Goal: Information Seeking & Learning: Get advice/opinions

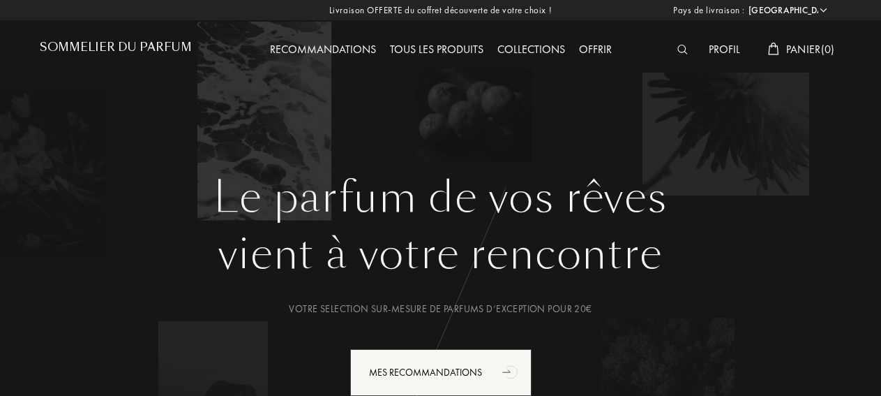
select select "FR"
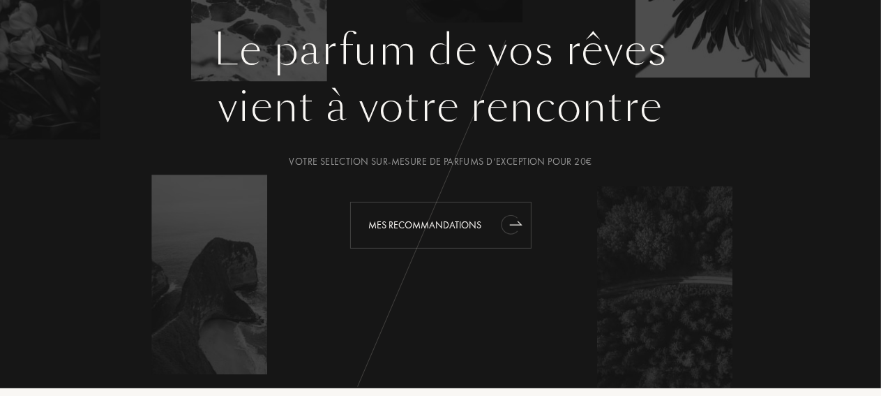
click at [427, 222] on div "Mes Recommandations" at bounding box center [440, 225] width 181 height 47
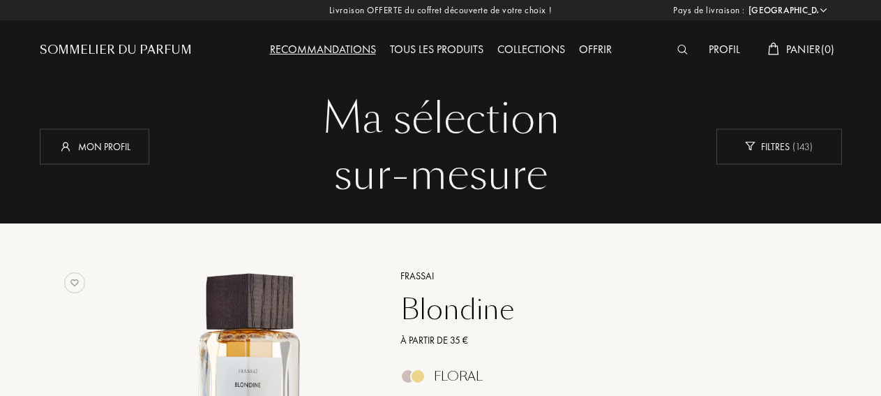
select select "FR"
click at [442, 46] on div "Tous les produits" at bounding box center [436, 50] width 107 height 18
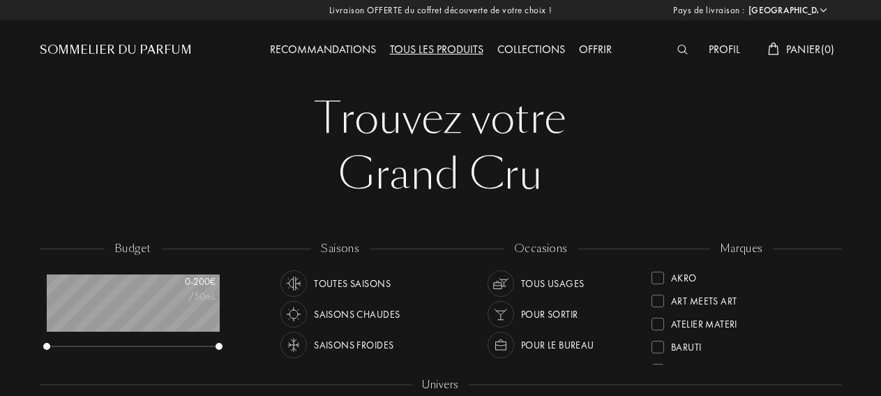
select select "FR"
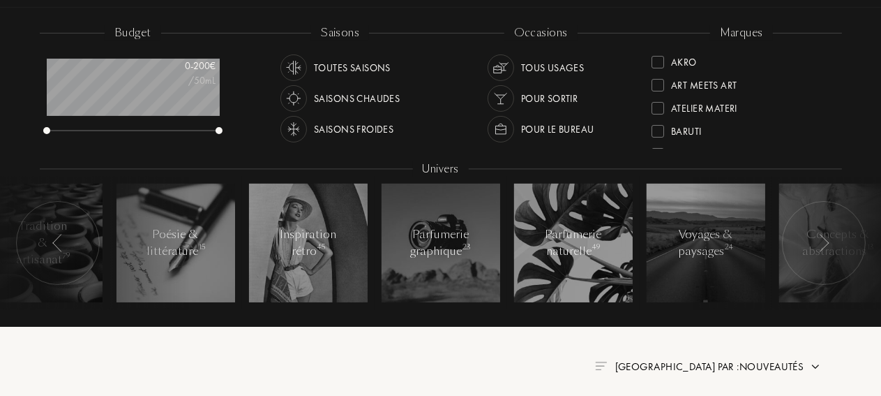
scroll to position [220, 0]
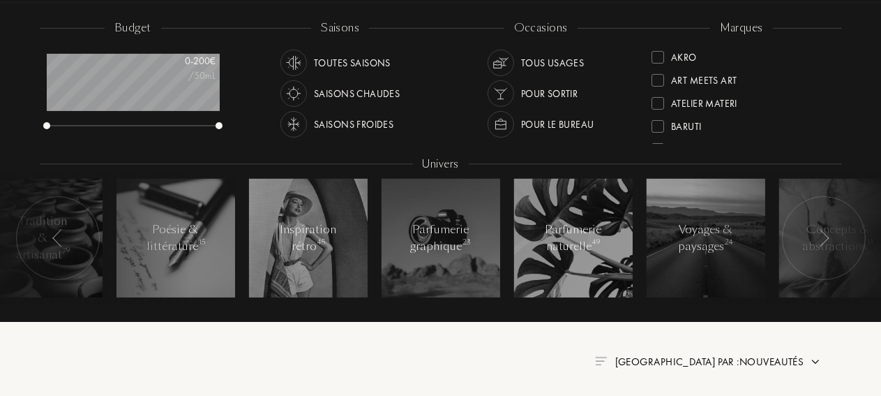
click at [374, 95] on div "Saisons chaudes" at bounding box center [357, 93] width 86 height 27
click at [387, 93] on div "Saisons chaudes" at bounding box center [357, 93] width 86 height 27
click at [367, 63] on div "Toutes saisons" at bounding box center [352, 63] width 77 height 27
click at [577, 65] on div "Tous usages" at bounding box center [552, 63] width 63 height 27
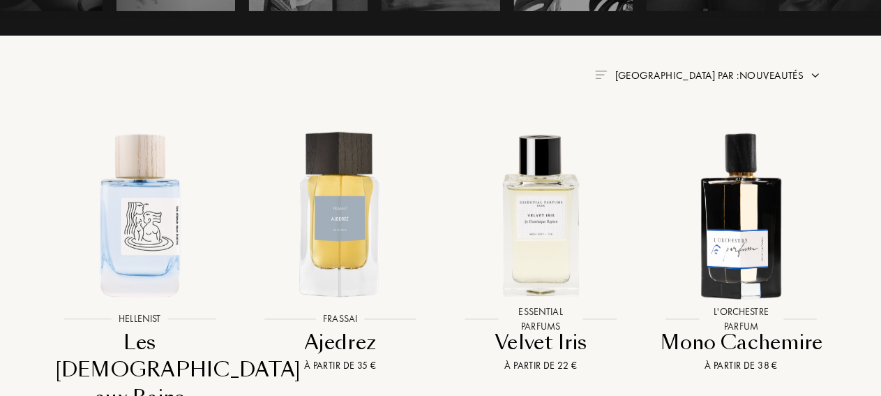
scroll to position [516, 0]
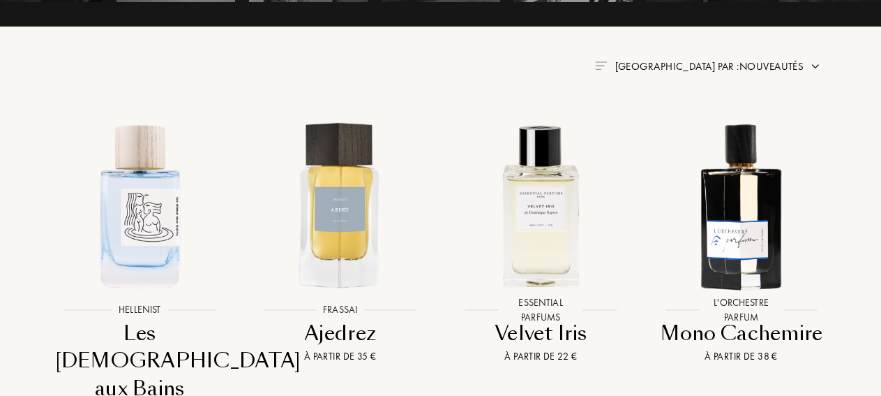
click at [757, 69] on span "Trier par : Nouveautés" at bounding box center [709, 66] width 189 height 14
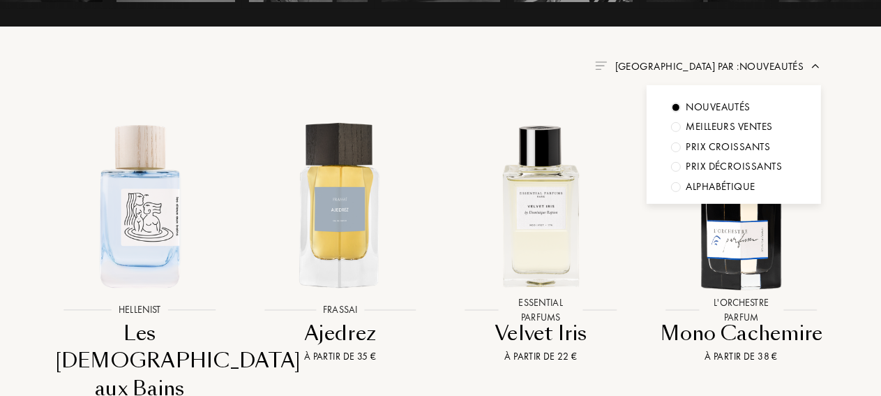
click at [739, 115] on div "Prix croissants" at bounding box center [718, 107] width 65 height 16
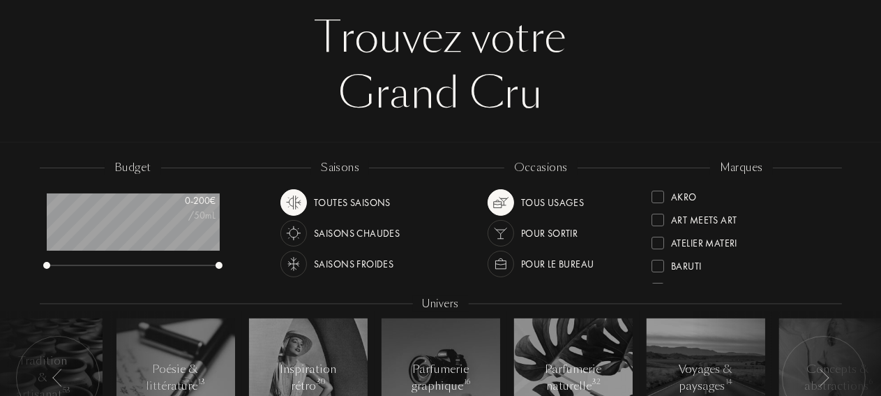
scroll to position [147, 0]
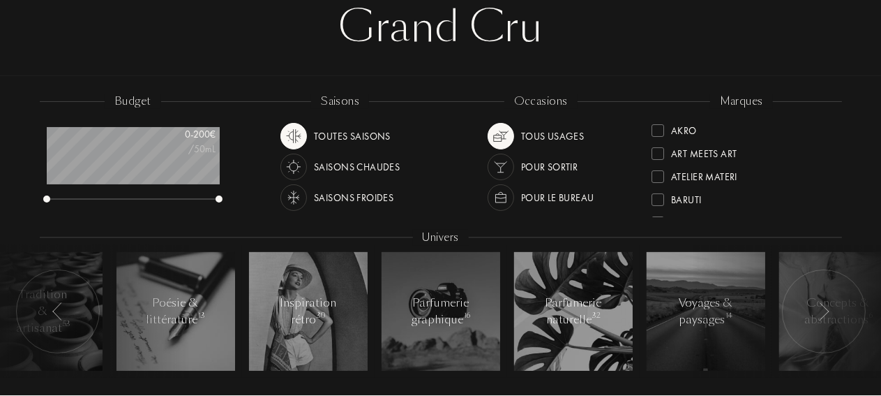
click at [347, 170] on div "Saisons chaudes" at bounding box center [357, 166] width 86 height 27
click at [501, 135] on img at bounding box center [501, 136] width 20 height 20
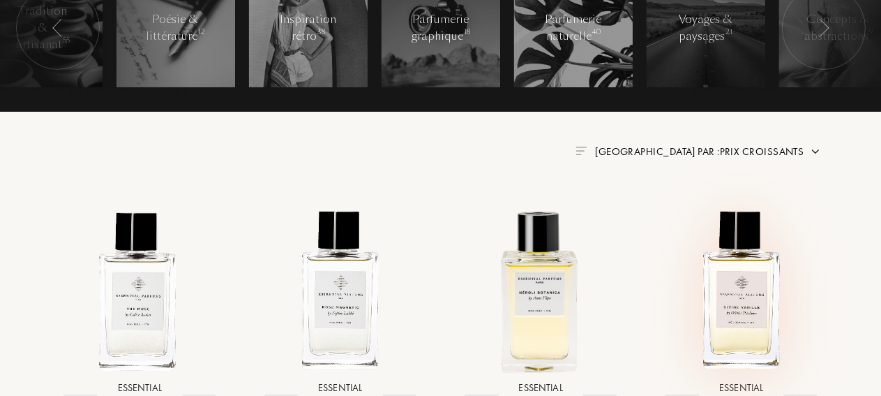
scroll to position [442, 0]
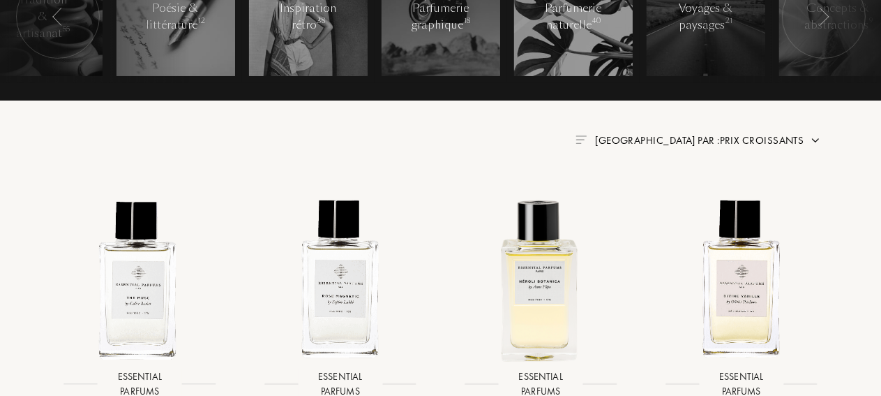
click at [775, 142] on span "Trier par : Prix croissants" at bounding box center [699, 140] width 209 height 14
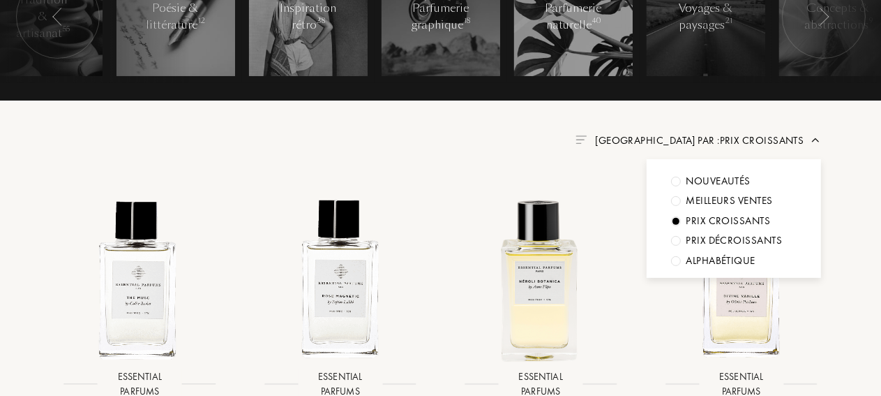
click at [751, 189] on div "Prix croissants" at bounding box center [718, 181] width 65 height 16
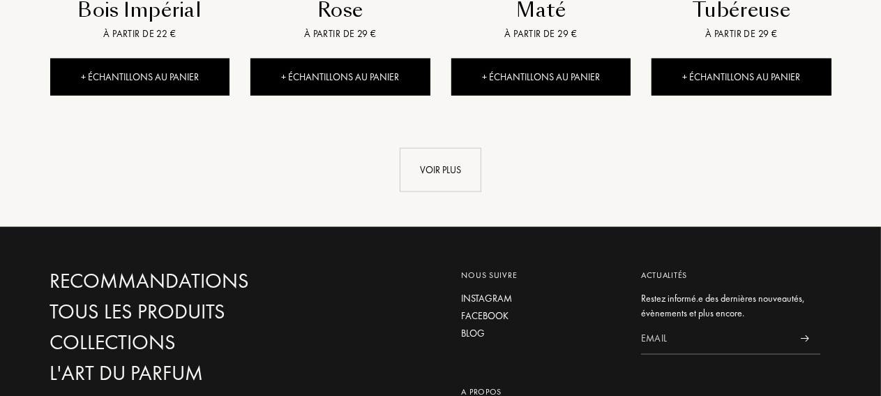
scroll to position [1621, 0]
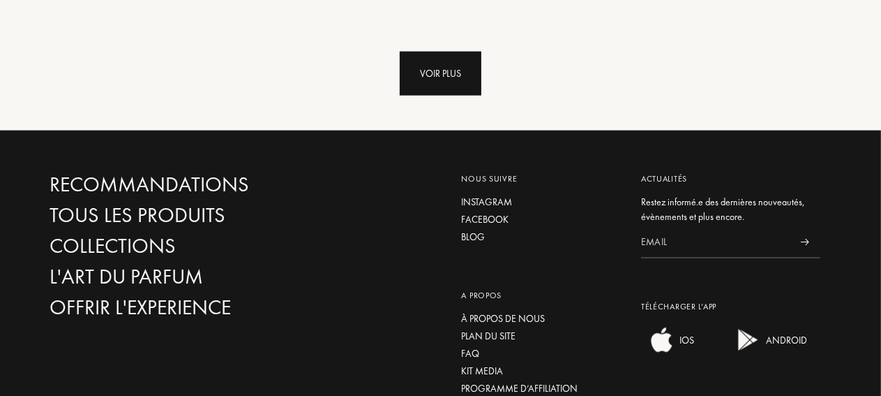
click at [463, 85] on div "Voir plus" at bounding box center [441, 74] width 82 height 44
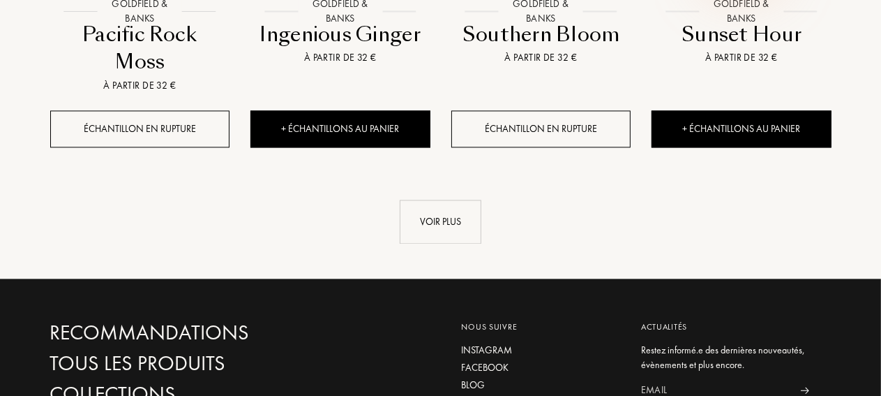
scroll to position [2726, 0]
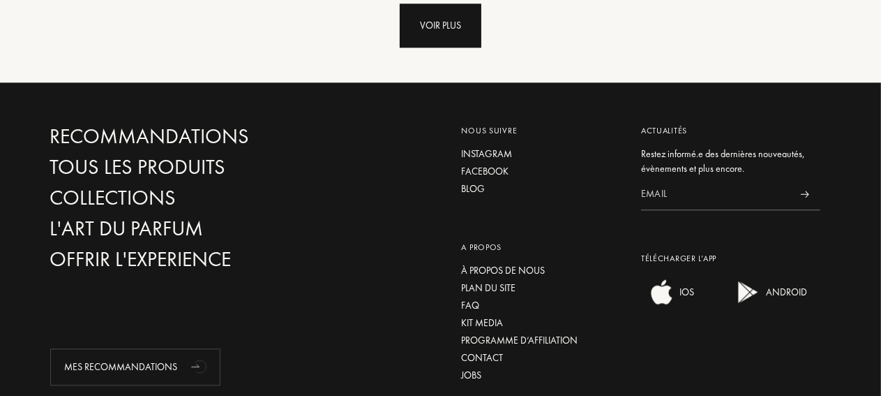
click at [451, 32] on div "Voir plus" at bounding box center [441, 25] width 82 height 44
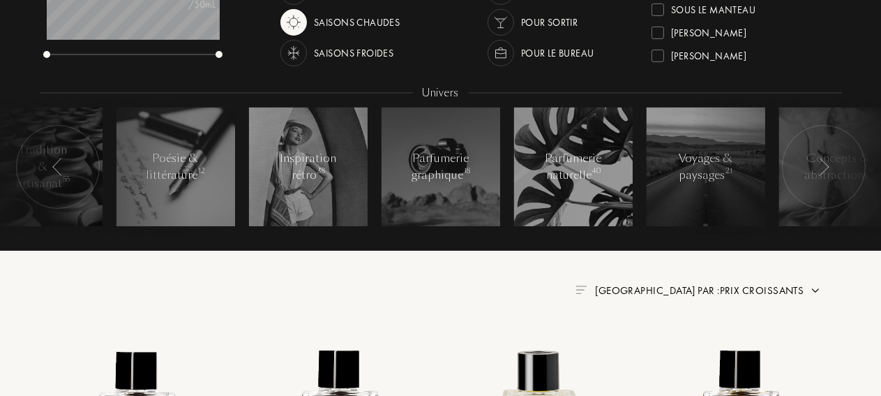
scroll to position [0, 0]
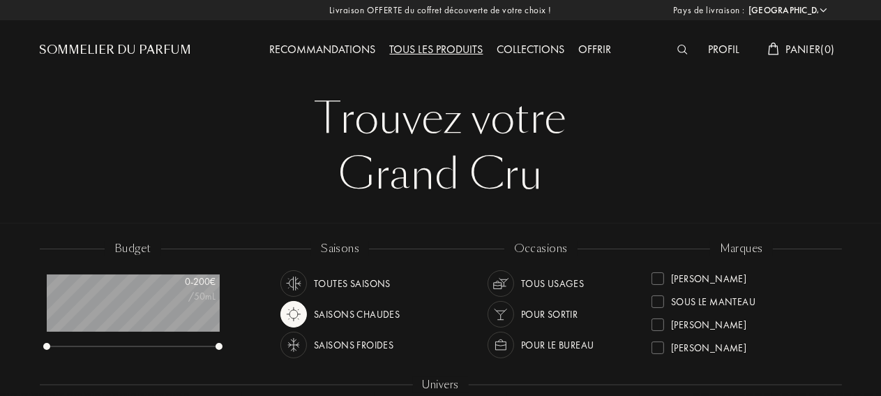
click at [551, 54] on div "Collections" at bounding box center [531, 50] width 82 height 18
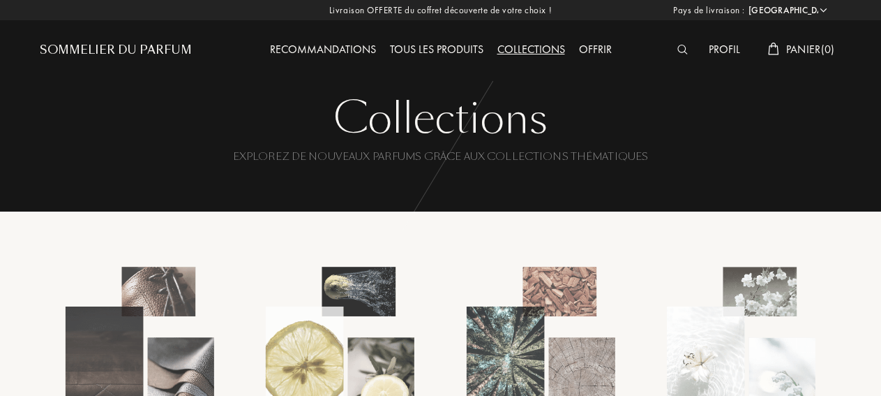
select select "FR"
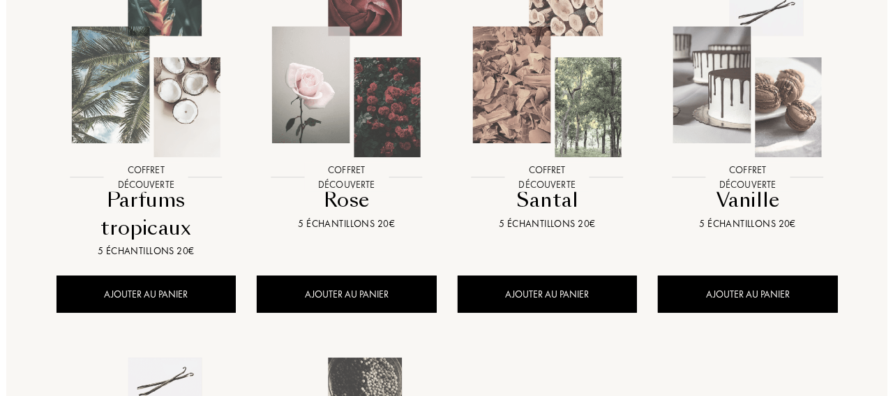
scroll to position [1031, 0]
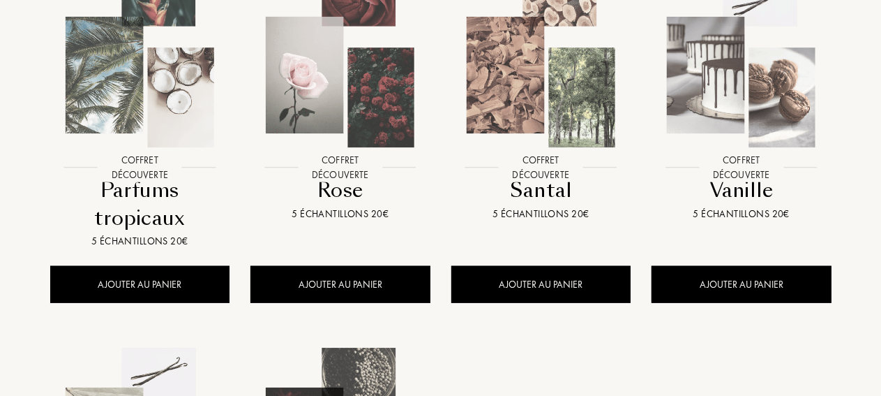
click at [156, 105] on img at bounding box center [140, 62] width 181 height 181
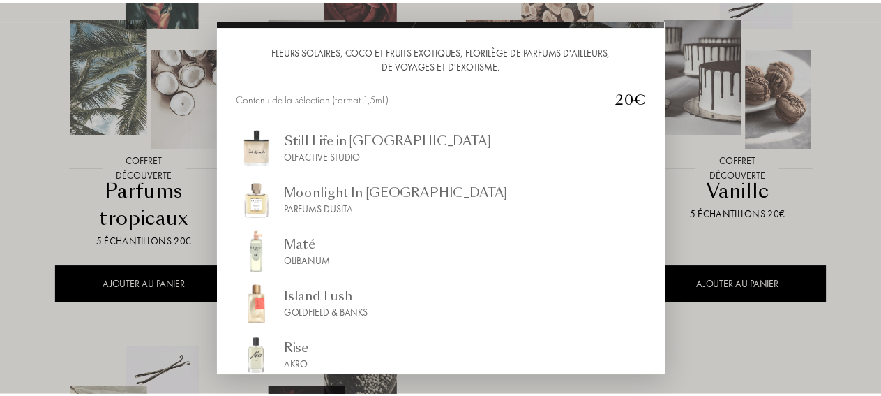
scroll to position [0, 0]
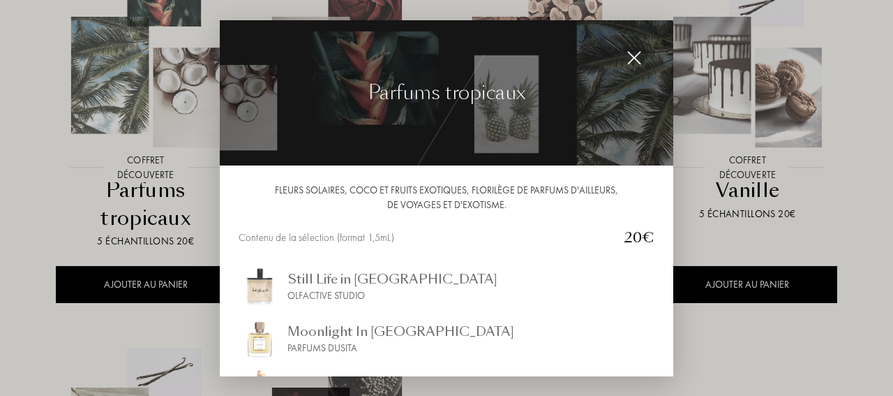
click at [626, 60] on img at bounding box center [633, 57] width 15 height 15
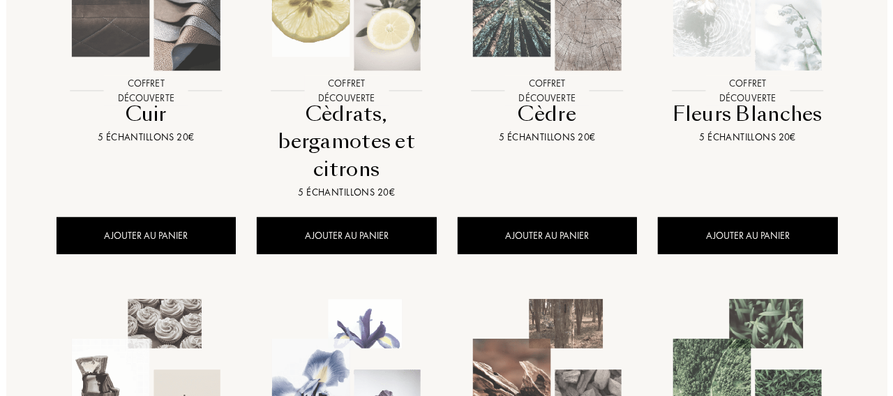
scroll to position [294, 0]
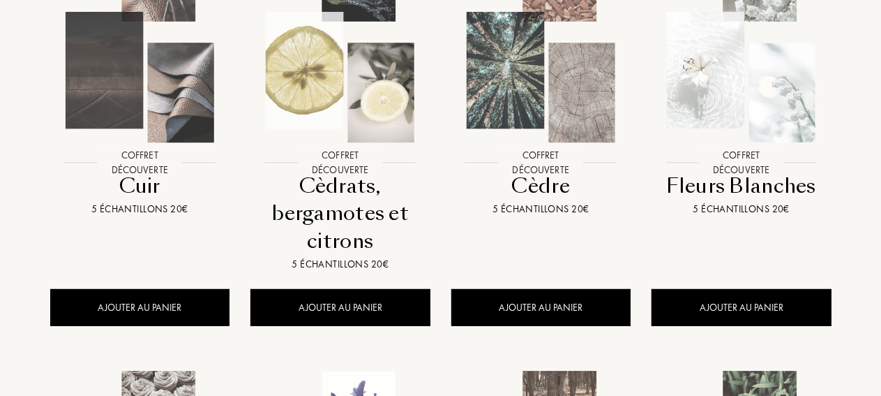
click at [342, 133] on img at bounding box center [340, 57] width 181 height 181
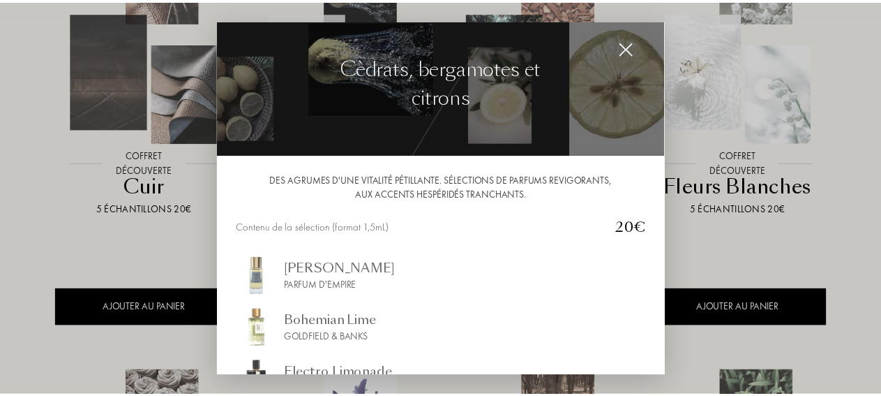
scroll to position [0, 0]
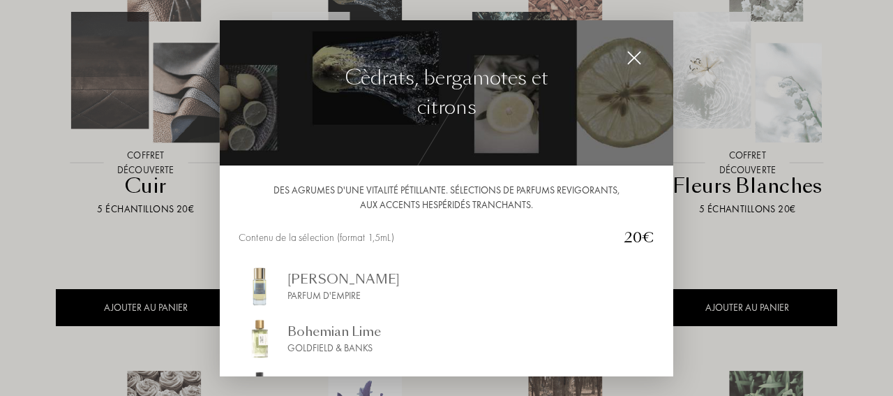
click at [626, 55] on img at bounding box center [633, 57] width 15 height 15
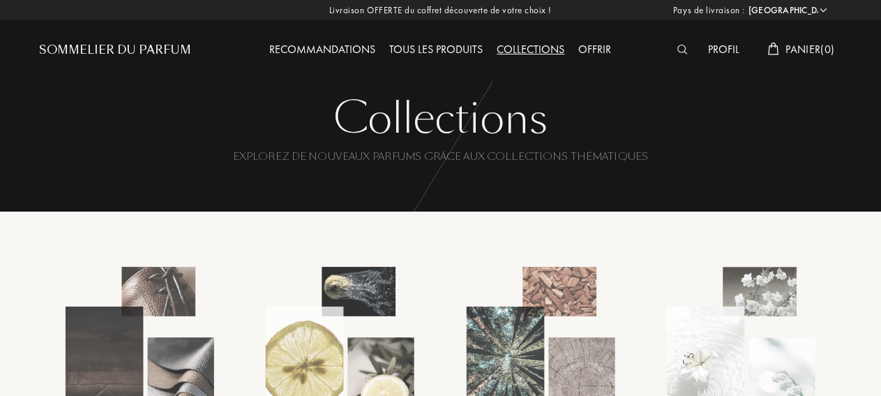
click at [163, 54] on div "Sommelier du Parfum" at bounding box center [116, 50] width 152 height 17
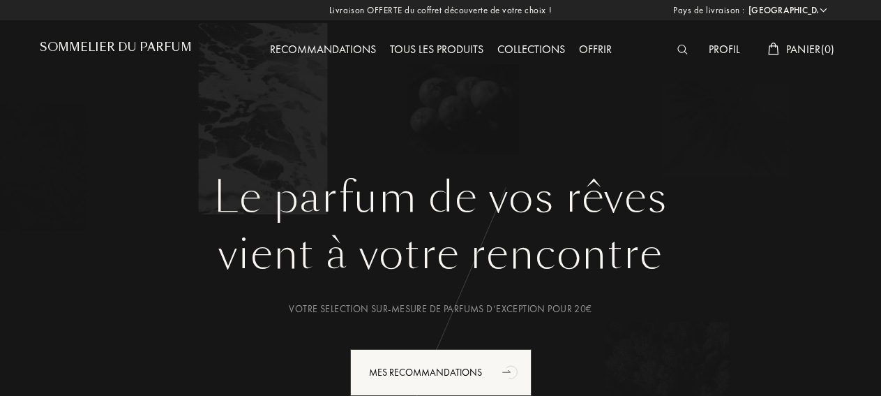
select select "FR"
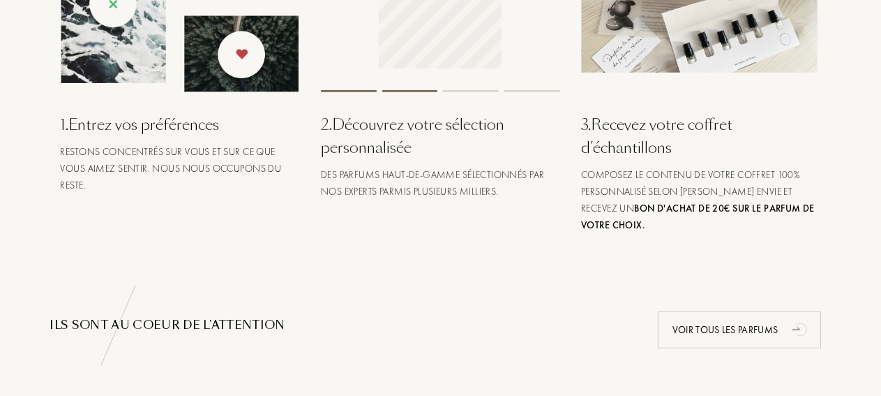
click at [125, 173] on div "Restons concentrés sur vous et sur ce que vous aimez sentir. Nous nous occupons…" at bounding box center [180, 168] width 239 height 50
click at [125, 162] on div "Restons concentrés sur vous et sur ce que vous aimez sentir. Nous nous occupons…" at bounding box center [180, 168] width 239 height 50
click at [160, 59] on img at bounding box center [180, 8] width 238 height 167
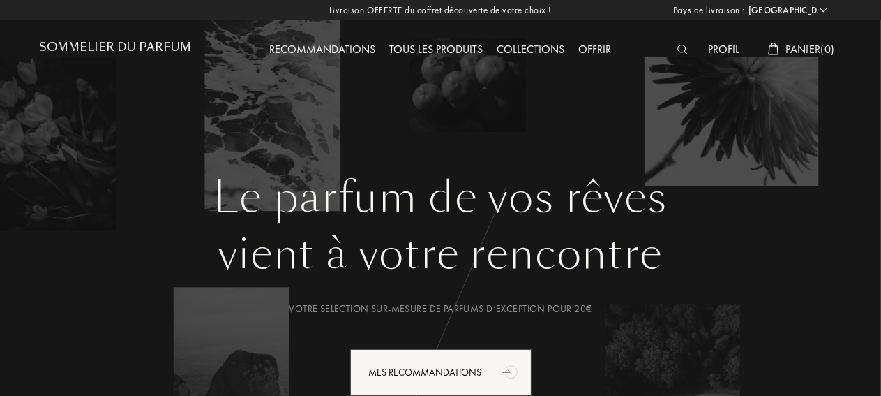
click at [725, 49] on div "Profil" at bounding box center [724, 50] width 45 height 18
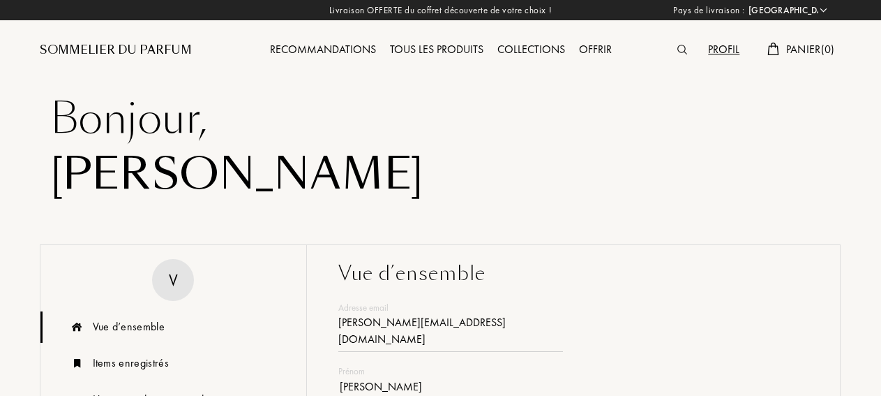
select select "FR"
click at [172, 50] on div "Sommelier du Parfum" at bounding box center [116, 50] width 152 height 17
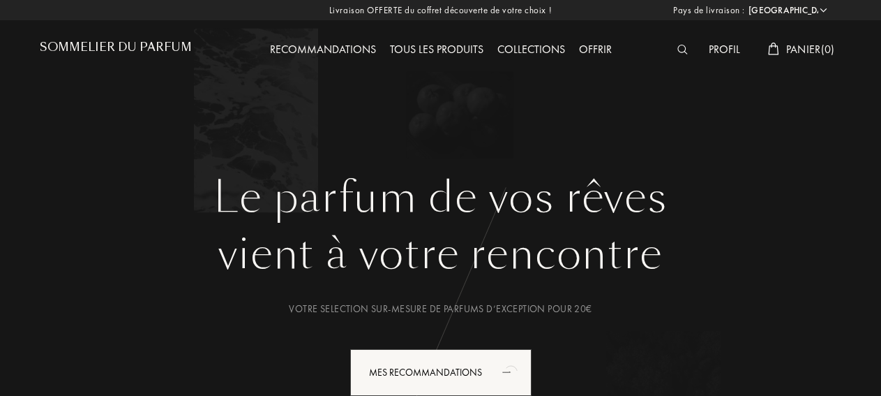
select select "FR"
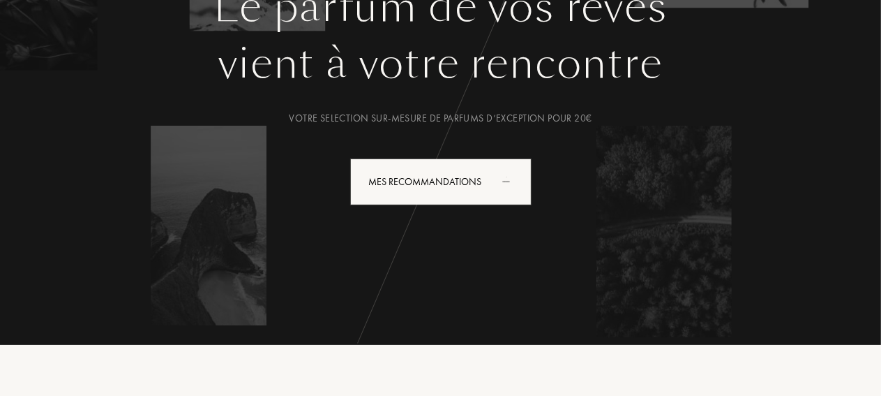
scroll to position [220, 0]
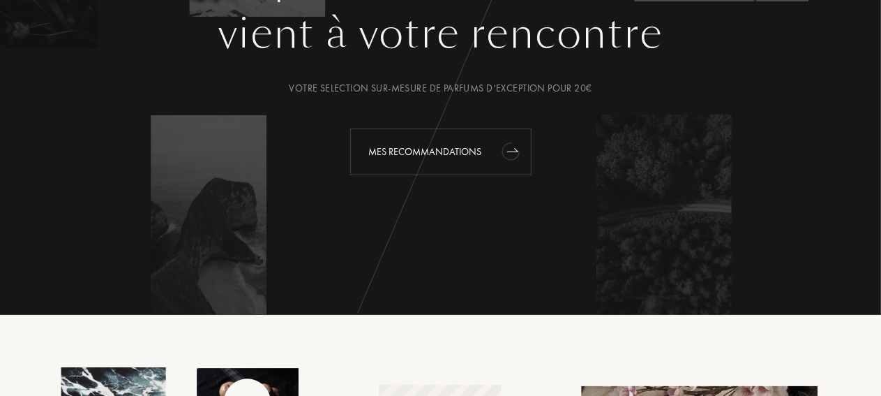
click at [455, 156] on div "Mes Recommandations" at bounding box center [440, 151] width 181 height 47
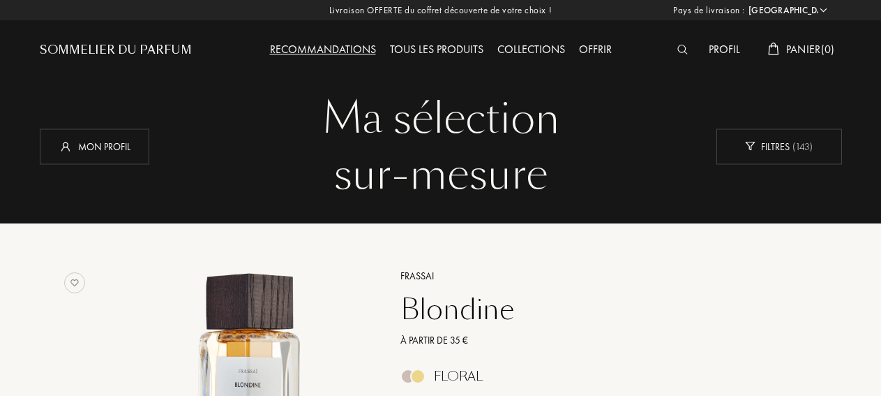
select select "FR"
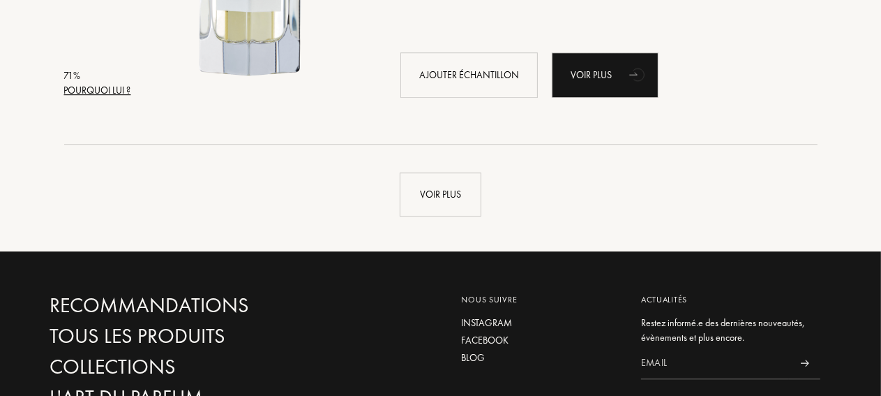
scroll to position [3536, 0]
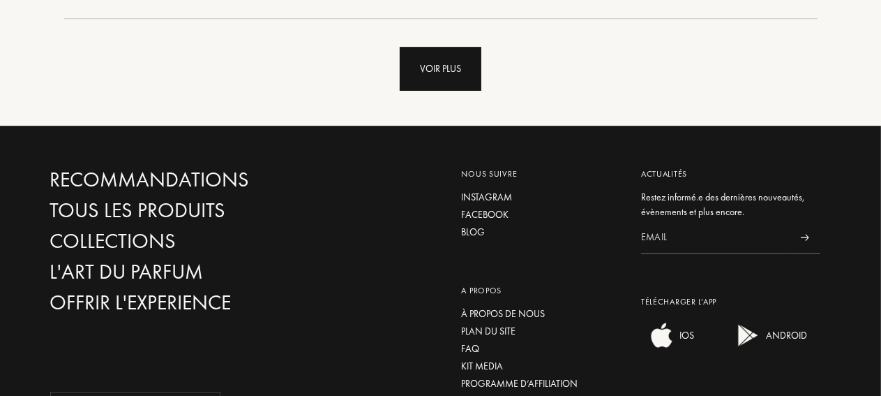
click at [450, 83] on div "Voir plus" at bounding box center [441, 69] width 82 height 44
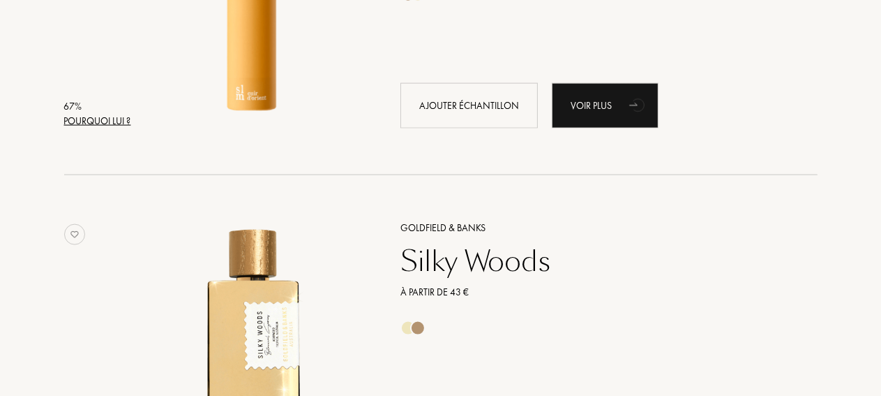
scroll to position [6262, 0]
